Goal: Task Accomplishment & Management: Complete application form

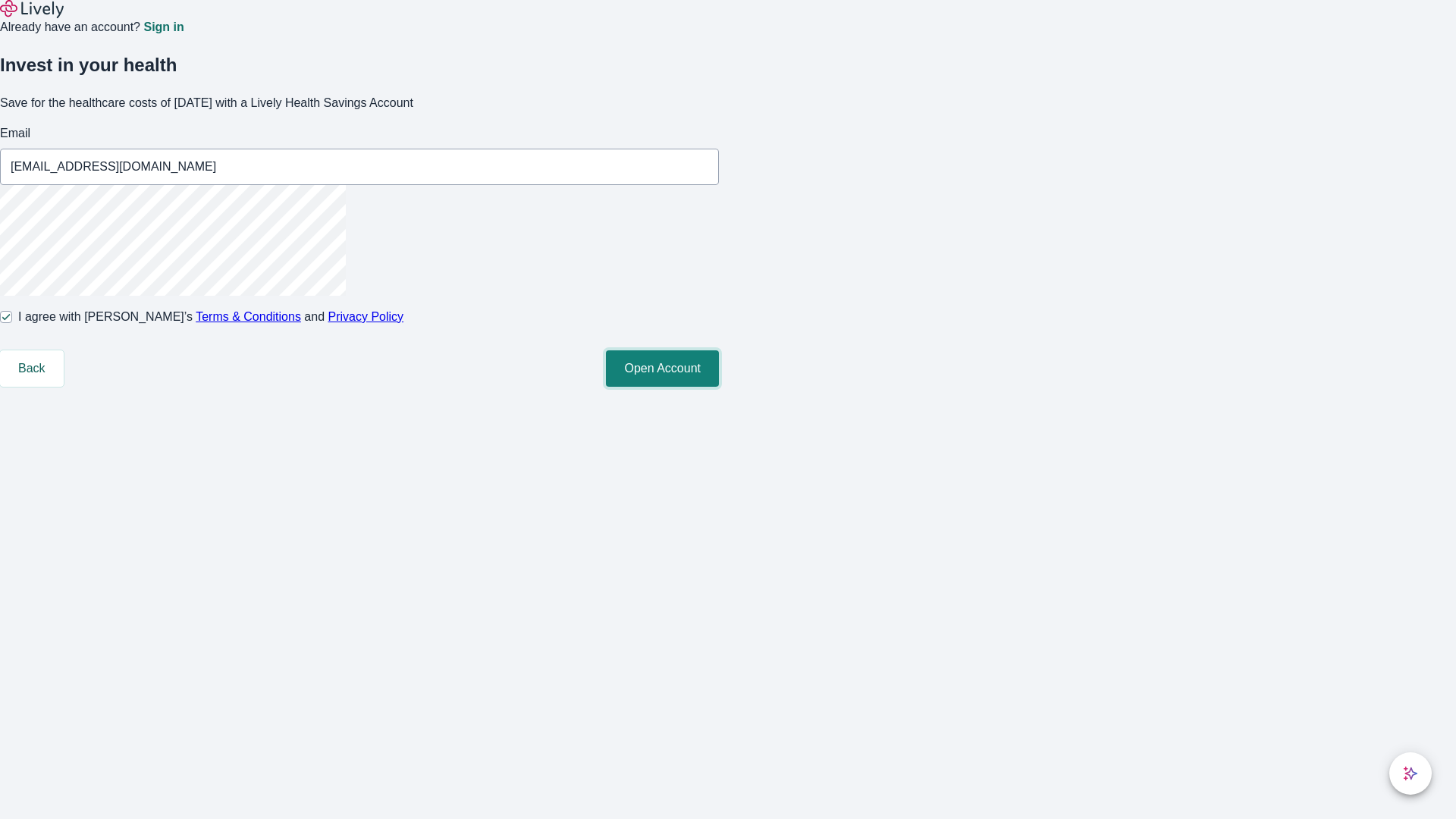
click at [719, 387] on button "Open Account" at bounding box center [662, 369] width 113 height 37
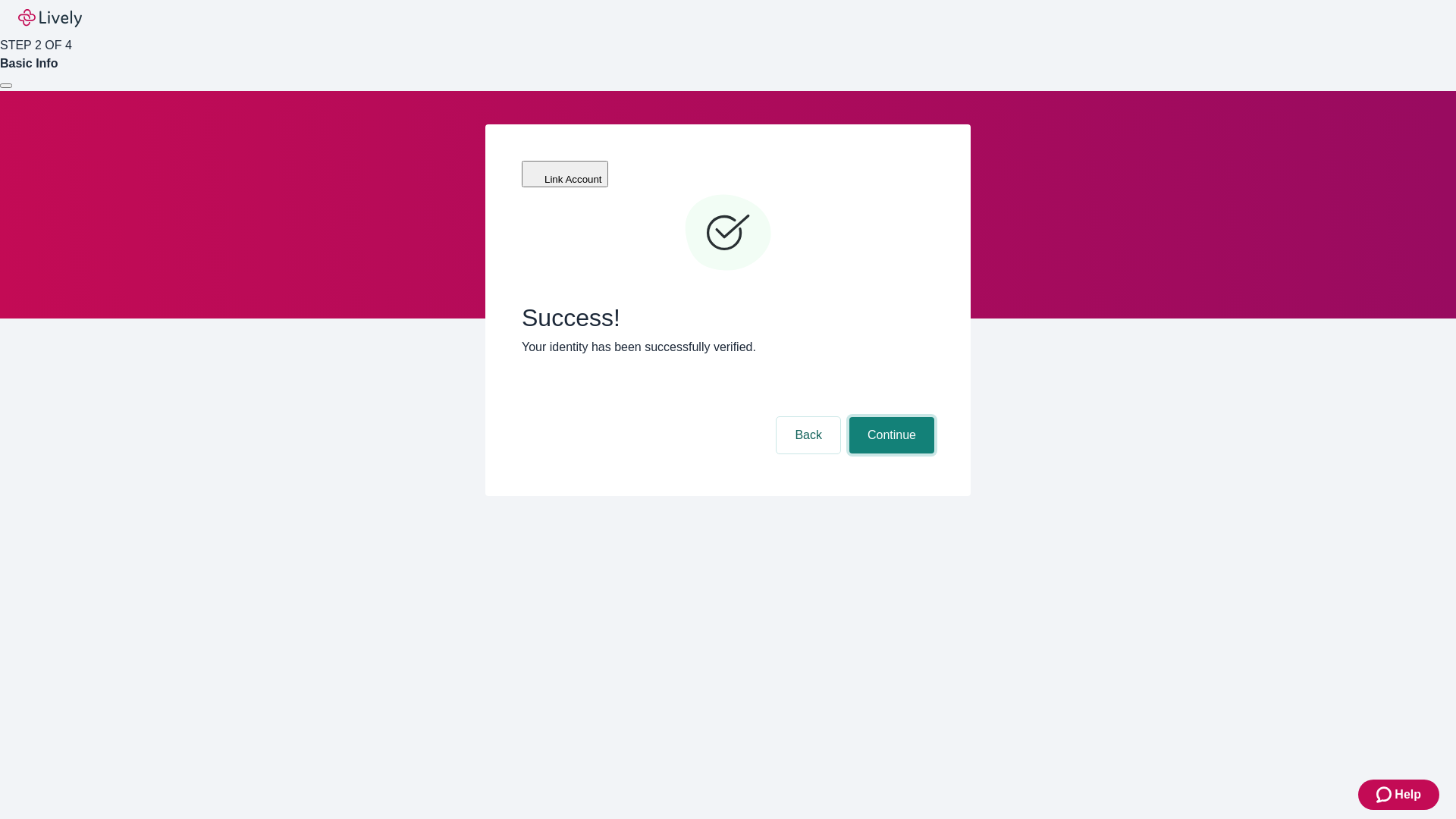
click at [890, 417] on button "Continue" at bounding box center [891, 436] width 85 height 37
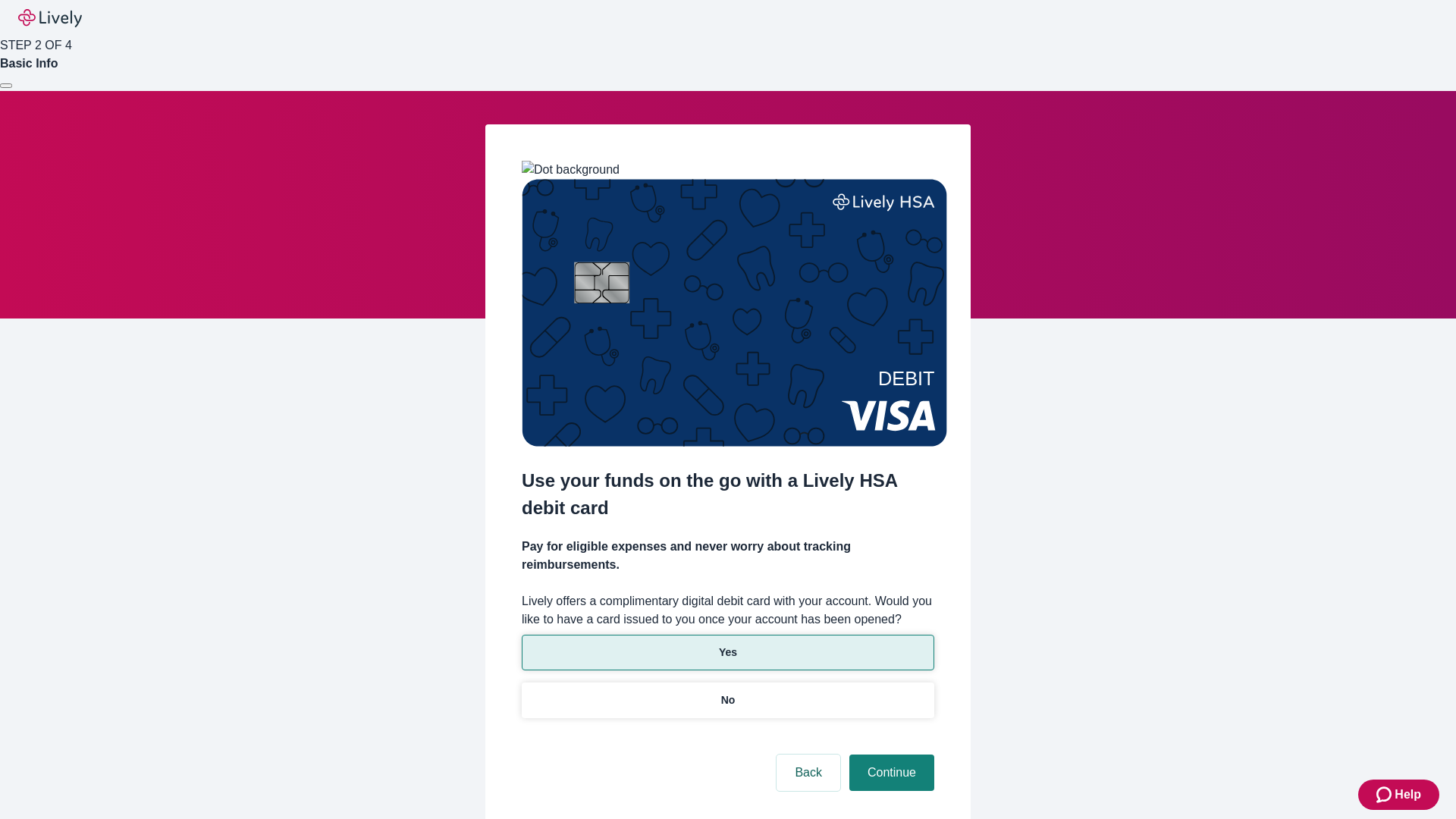
click at [728, 644] on p "Yes" at bounding box center [728, 652] width 18 height 16
click at [890, 755] on button "Continue" at bounding box center [891, 773] width 85 height 37
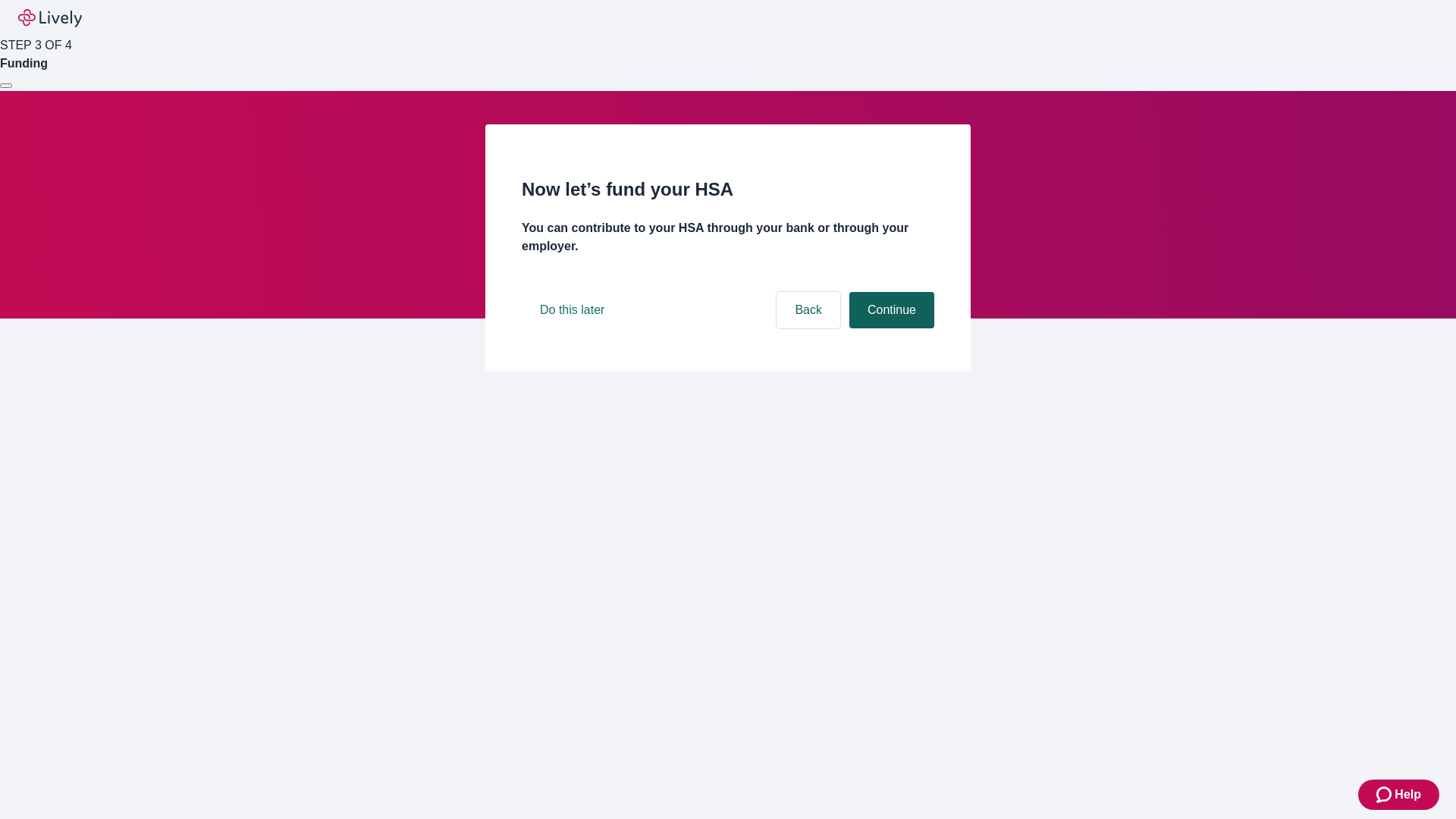
click at [890, 329] on button "Continue" at bounding box center [891, 310] width 85 height 37
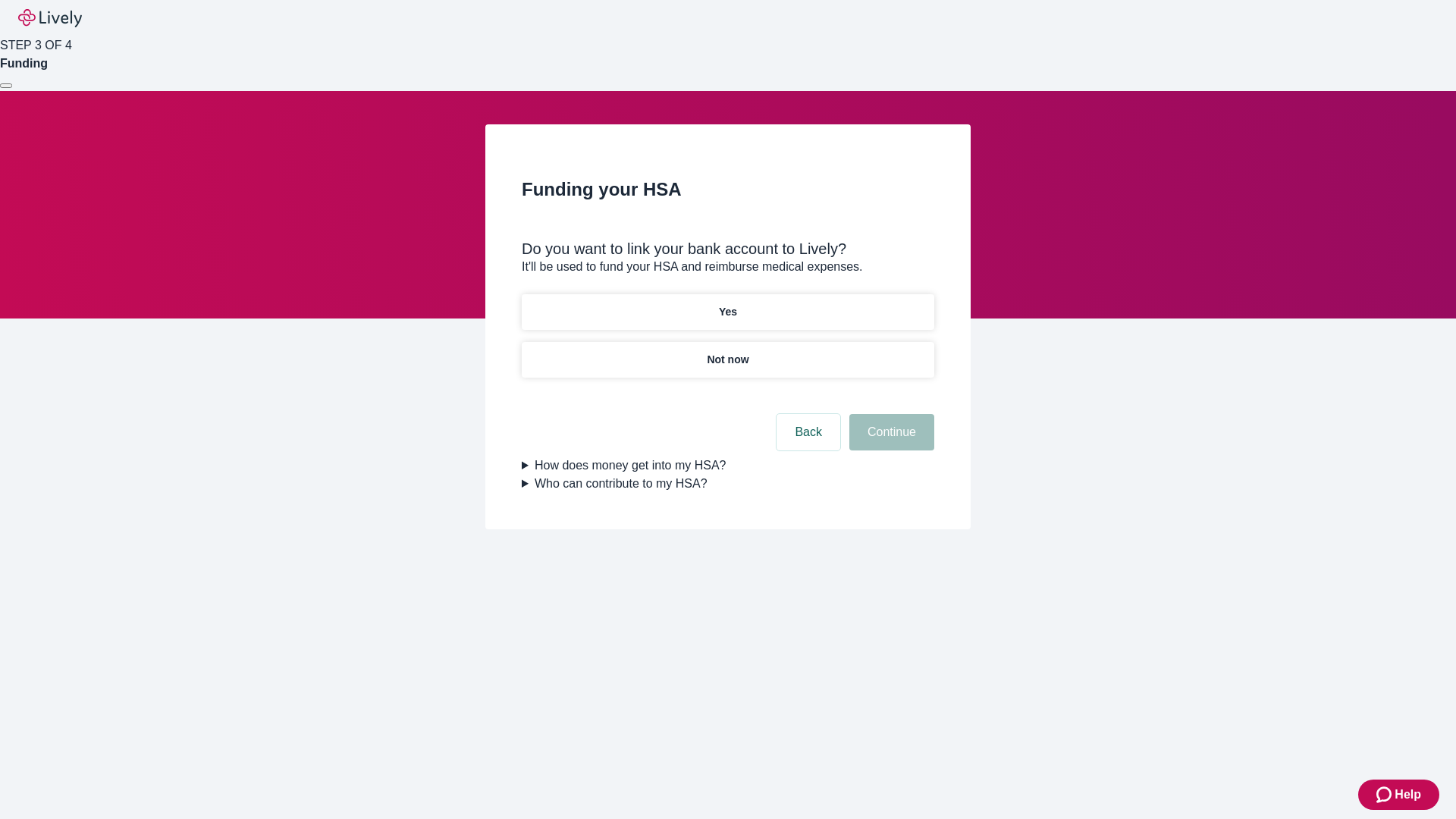
click at [728, 352] on p "Not now" at bounding box center [728, 360] width 42 height 16
click at [890, 441] on button "Continue" at bounding box center [891, 432] width 85 height 37
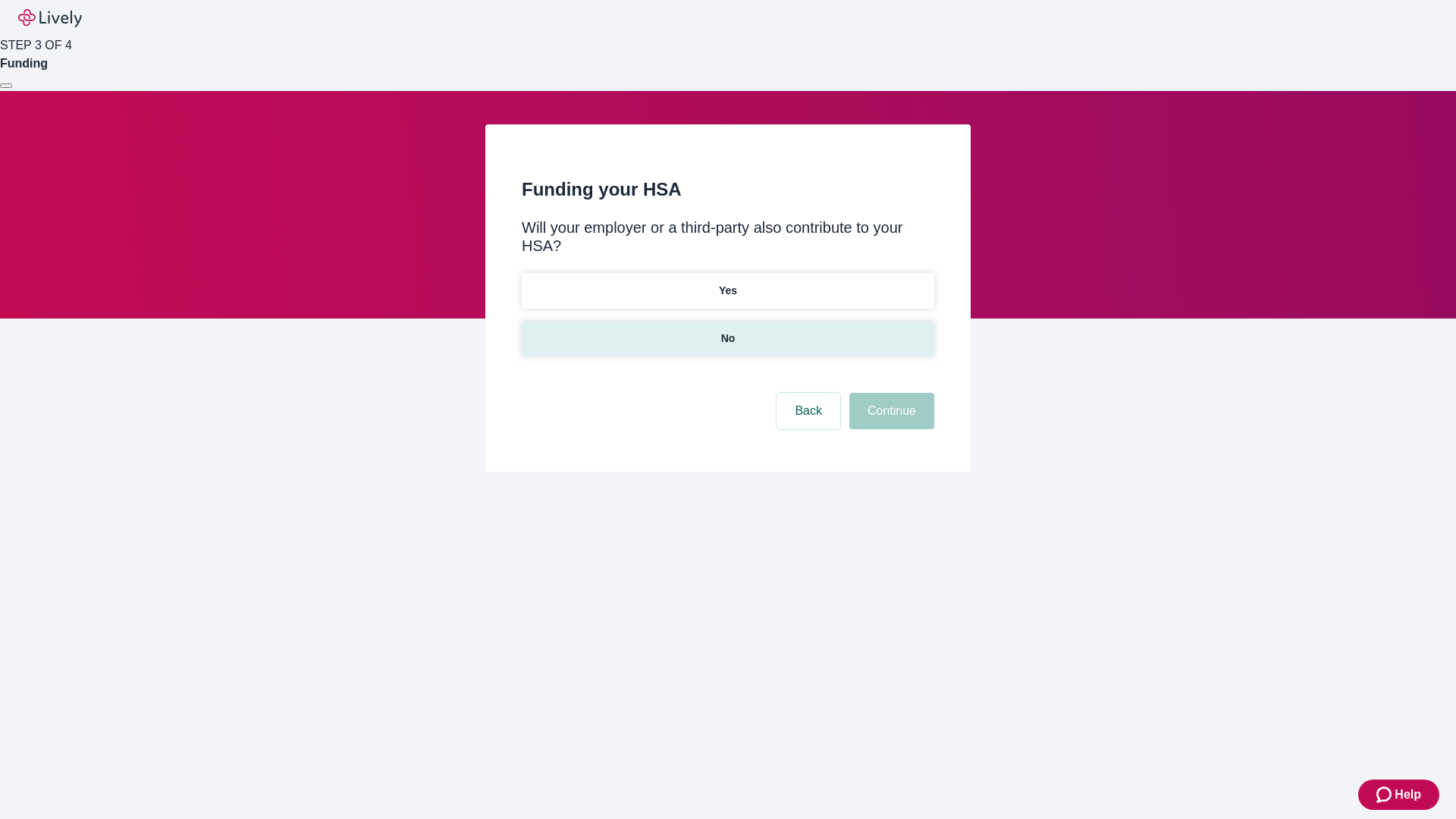
click at [728, 330] on p "No" at bounding box center [728, 338] width 15 height 16
click at [890, 393] on button "Continue" at bounding box center [891, 411] width 85 height 37
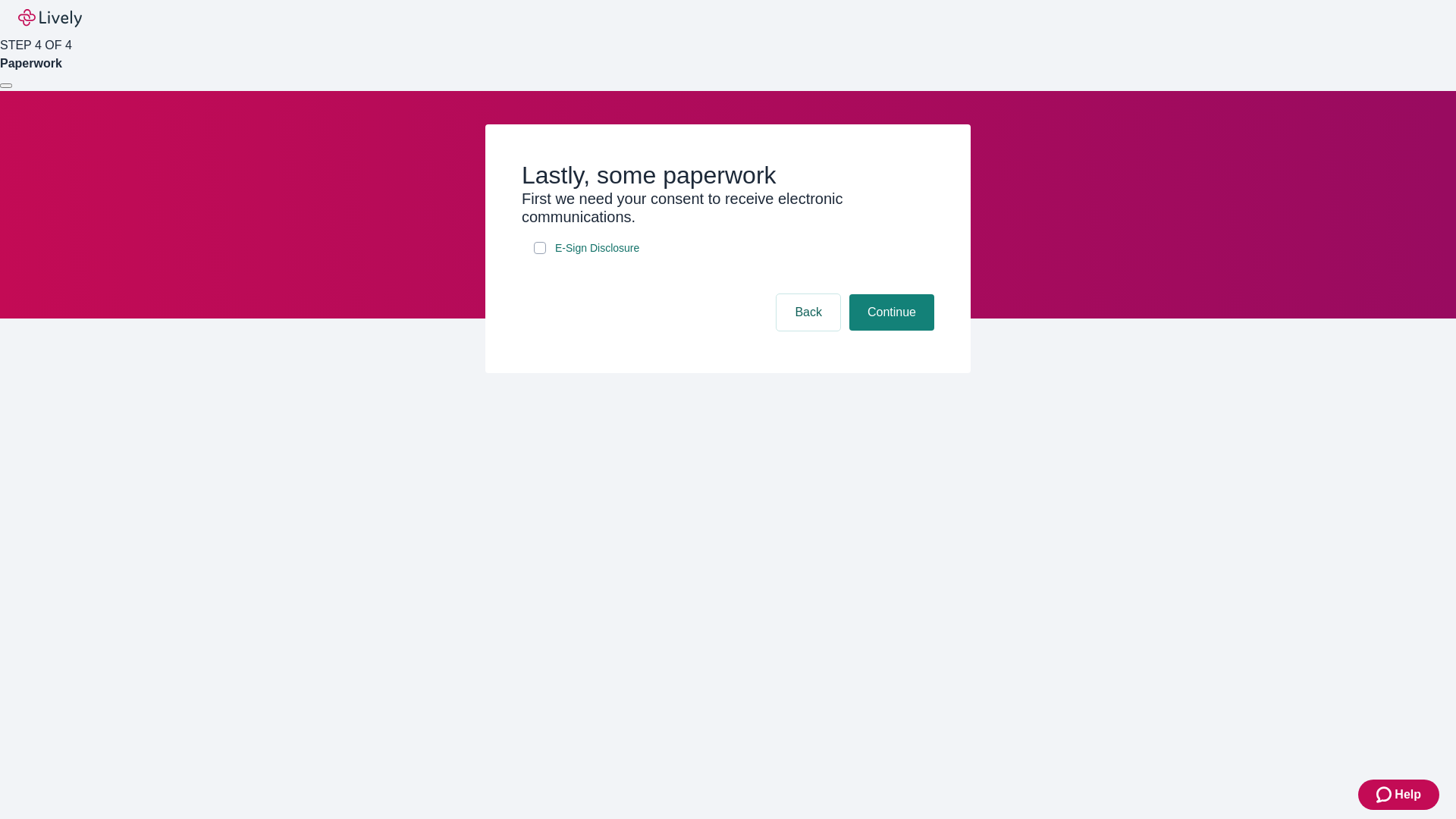
click at [540, 254] on input "E-Sign Disclosure" at bounding box center [539, 247] width 12 height 12
checkbox input "true"
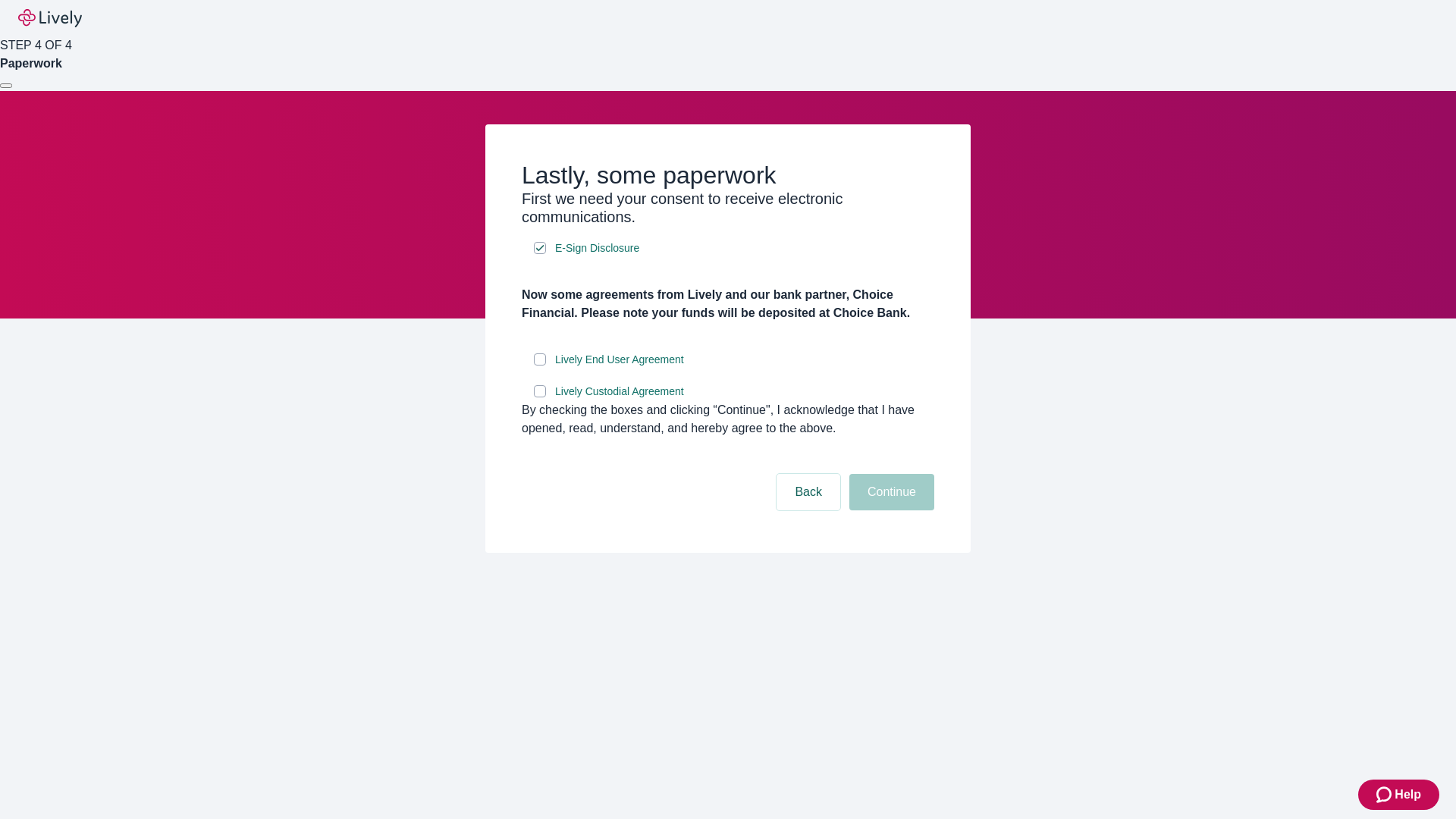
click at [540, 365] on input "Lively End User Agreement" at bounding box center [539, 359] width 12 height 12
checkbox input "true"
click at [540, 397] on input "Lively Custodial Agreement" at bounding box center [539, 391] width 12 height 12
checkbox input "true"
click at [890, 511] on button "Continue" at bounding box center [891, 492] width 85 height 37
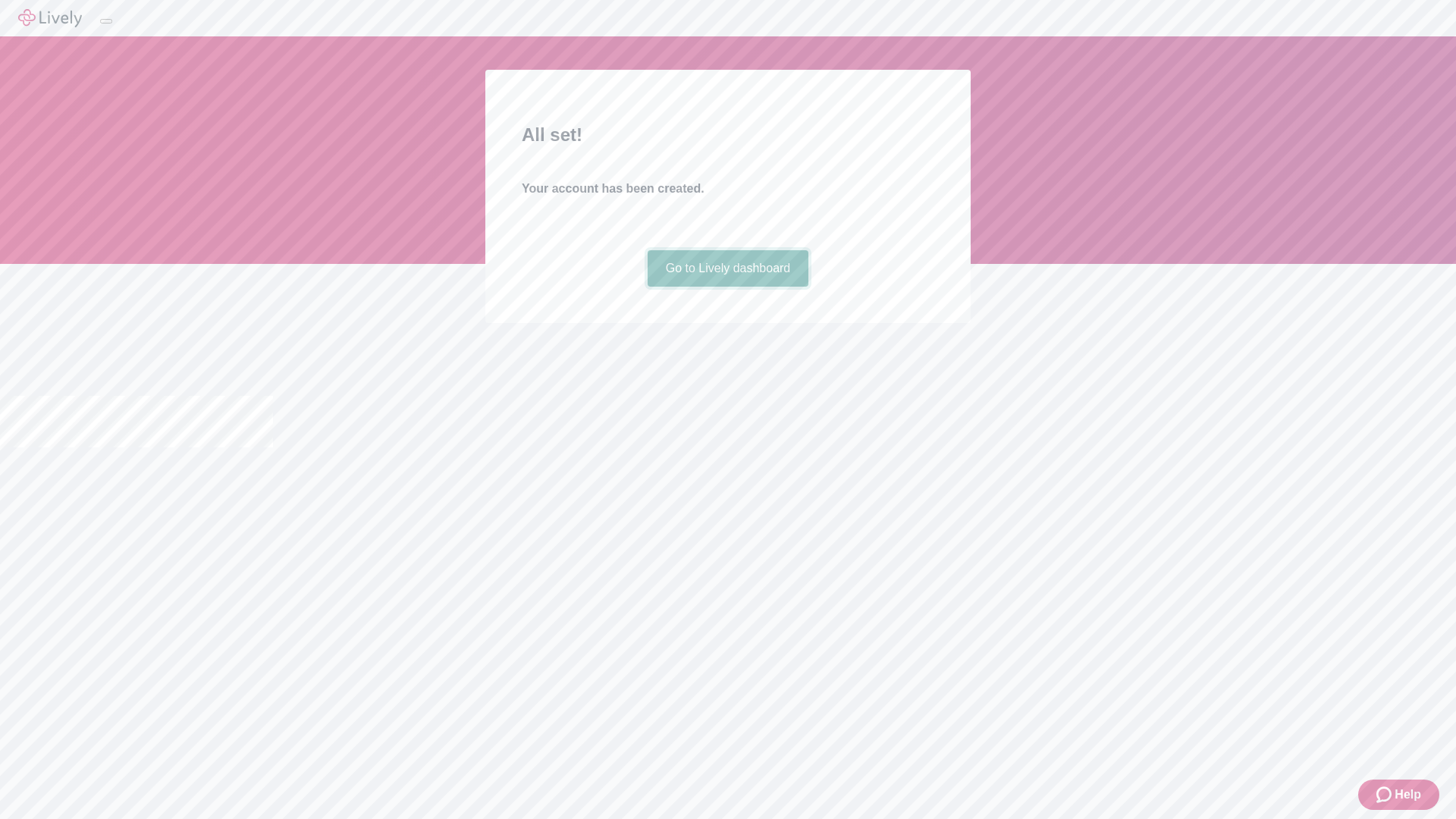
click at [728, 286] on link "Go to Lively dashboard" at bounding box center [728, 268] width 162 height 37
